Goal: Check status

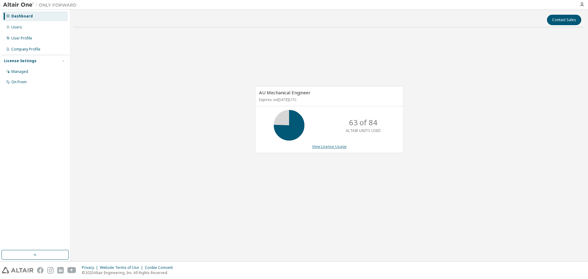
click at [327, 146] on link "View License Usage" at bounding box center [329, 146] width 35 height 5
